Goal: Information Seeking & Learning: Check status

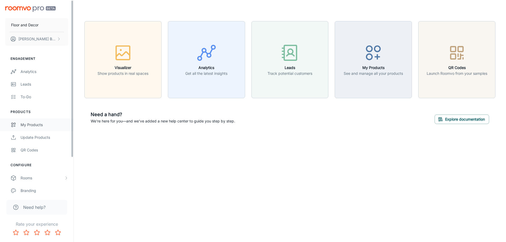
click at [34, 122] on div "My Products" at bounding box center [45, 125] width 48 height 6
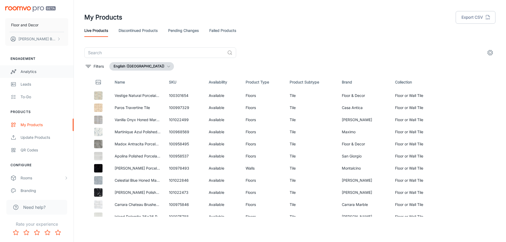
click at [31, 70] on div "Analytics" at bounding box center [45, 72] width 48 height 6
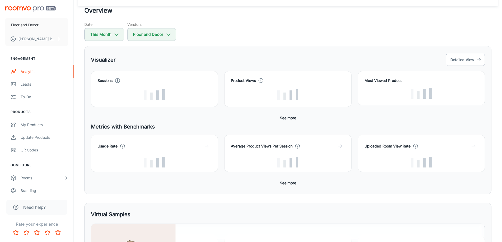
scroll to position [26, 0]
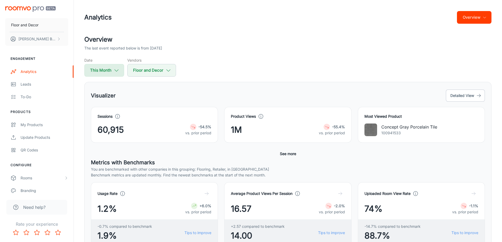
click at [117, 72] on icon "button" at bounding box center [117, 70] width 6 height 6
select select "8"
select select "2025"
select select "8"
select select "2025"
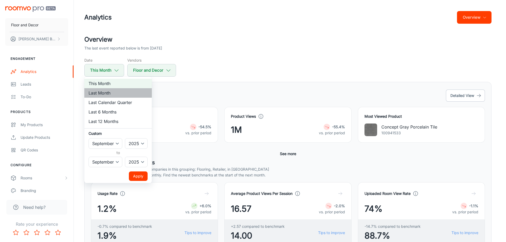
click at [113, 95] on li "Last Month" at bounding box center [117, 92] width 67 height 9
select select "7"
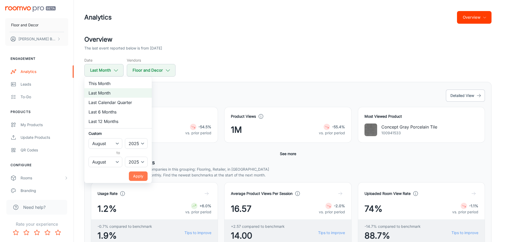
click at [141, 178] on button "Apply" at bounding box center [138, 175] width 19 height 9
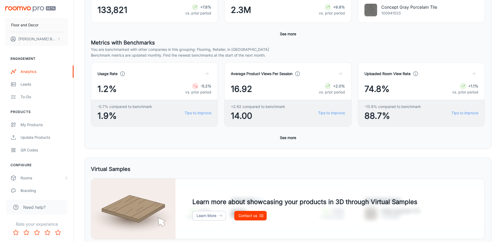
scroll to position [132, 0]
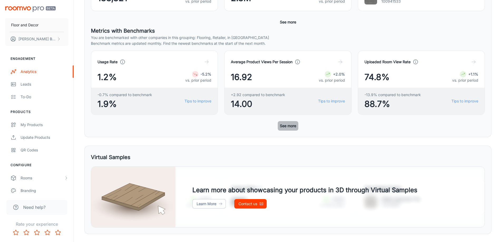
click at [289, 126] on button "See more" at bounding box center [288, 125] width 21 height 9
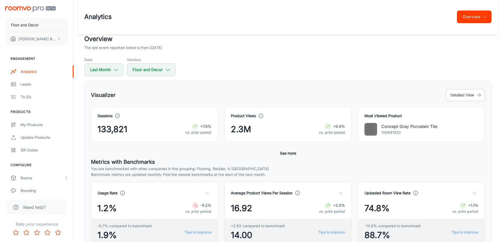
scroll to position [0, 0]
click at [471, 96] on button "Detailed View" at bounding box center [465, 96] width 39 height 12
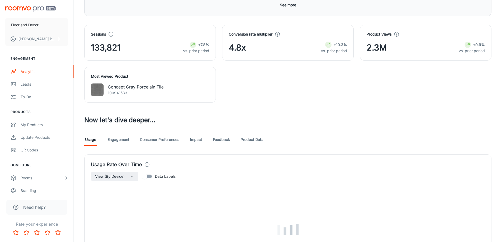
scroll to position [184, 0]
click at [220, 139] on link "Feedback" at bounding box center [221, 139] width 17 height 13
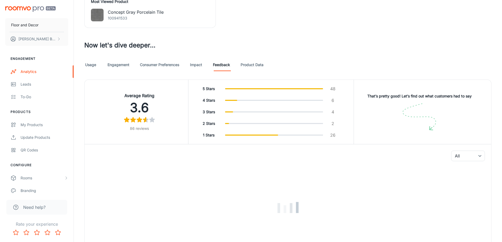
scroll to position [288, 0]
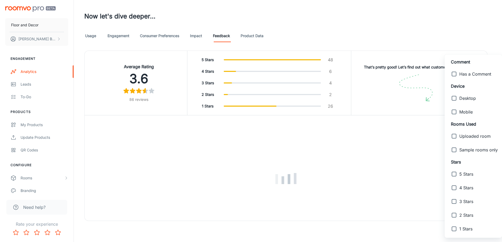
click at [455, 76] on input "checkbox" at bounding box center [454, 74] width 11 height 11
checkbox input "true"
type input "0"
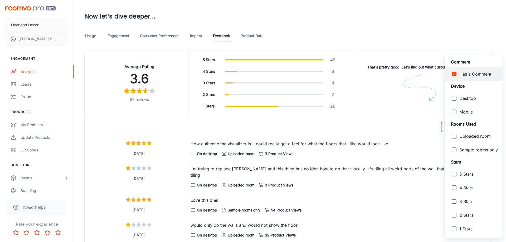
click at [370, 139] on div at bounding box center [253, 121] width 506 height 242
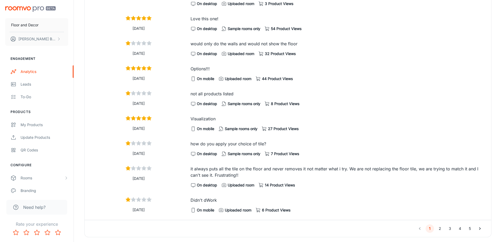
scroll to position [479, 0]
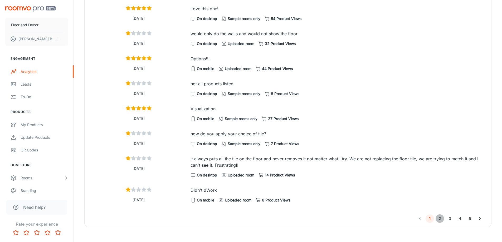
click at [440, 214] on button "2" at bounding box center [439, 218] width 8 height 8
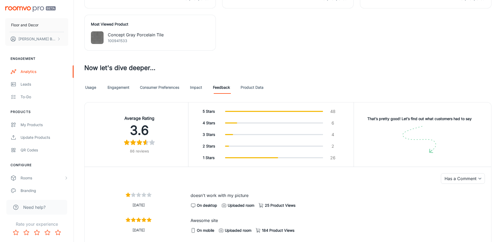
scroll to position [236, 0]
